Goal: Entertainment & Leisure: Consume media (video, audio)

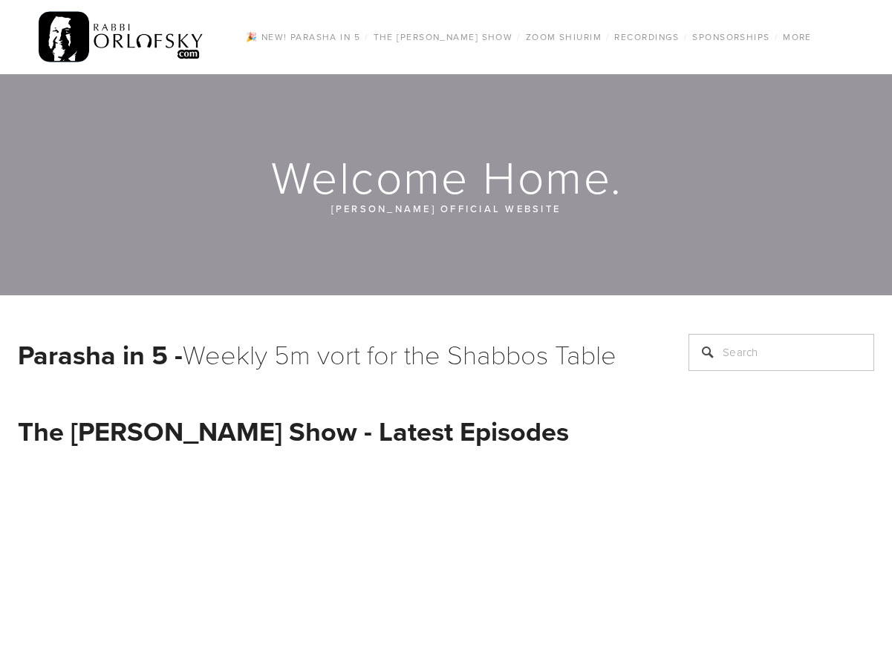
scroll to position [223, 0]
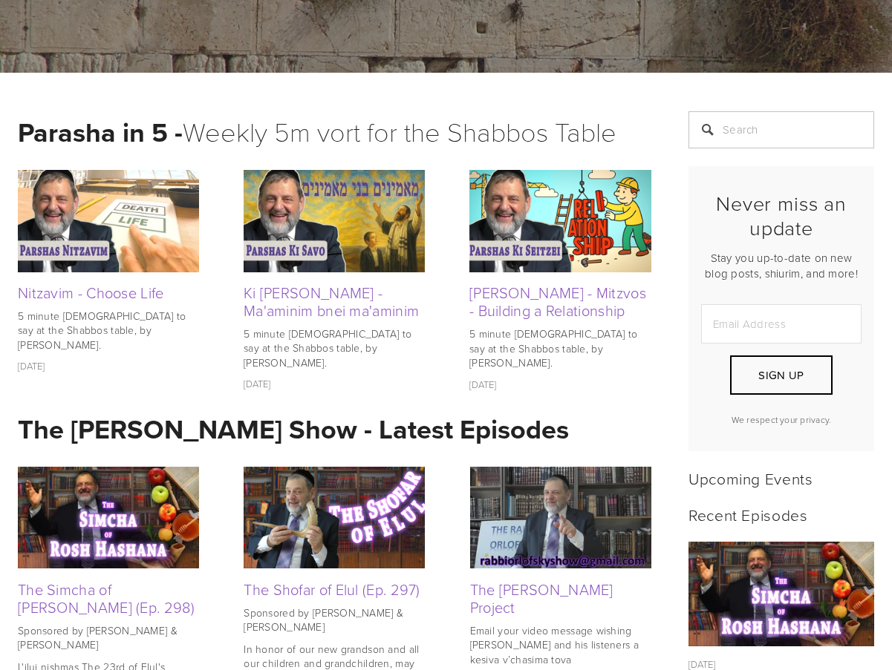
click at [122, 544] on img at bounding box center [108, 518] width 181 height 102
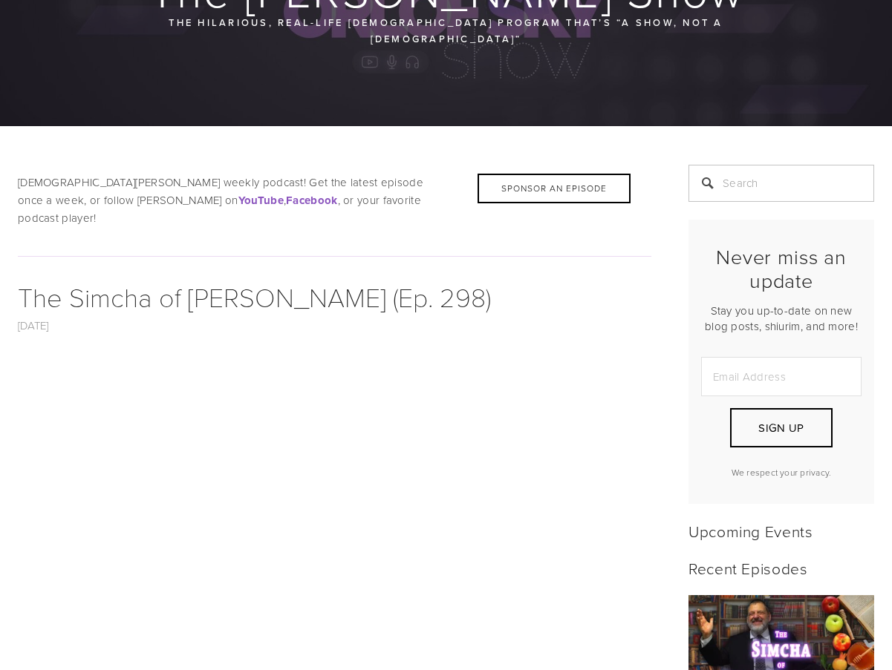
scroll to position [371, 0]
